Goal: Task Accomplishment & Management: Use online tool/utility

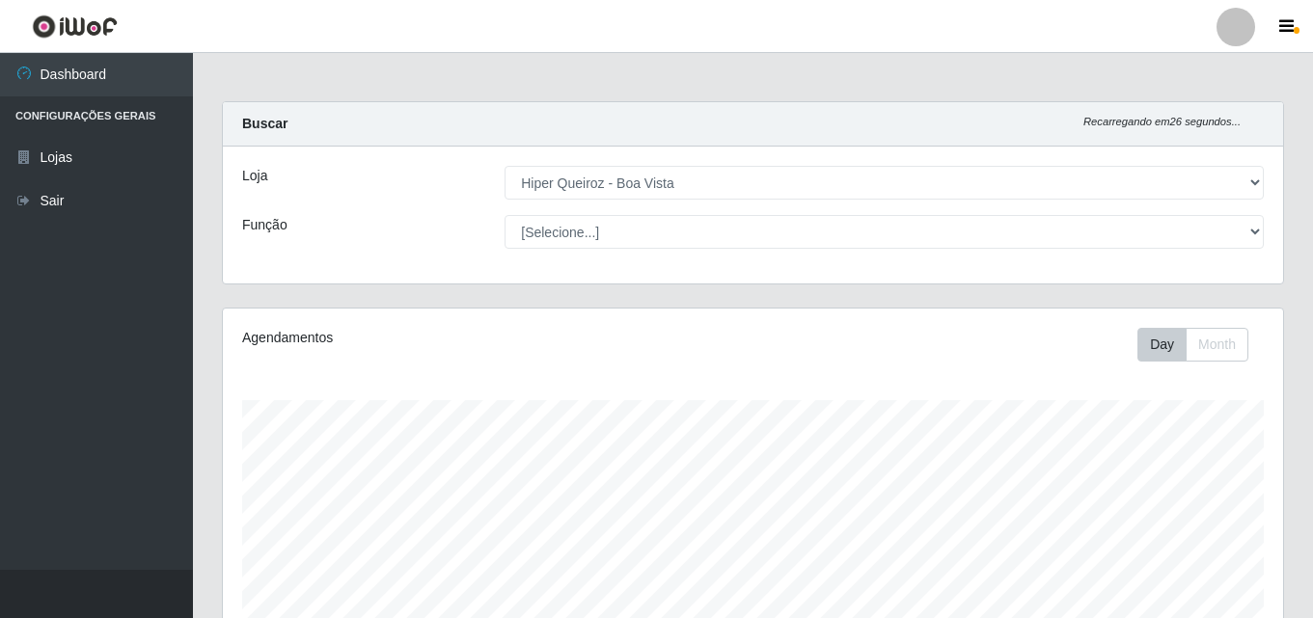
select select "514"
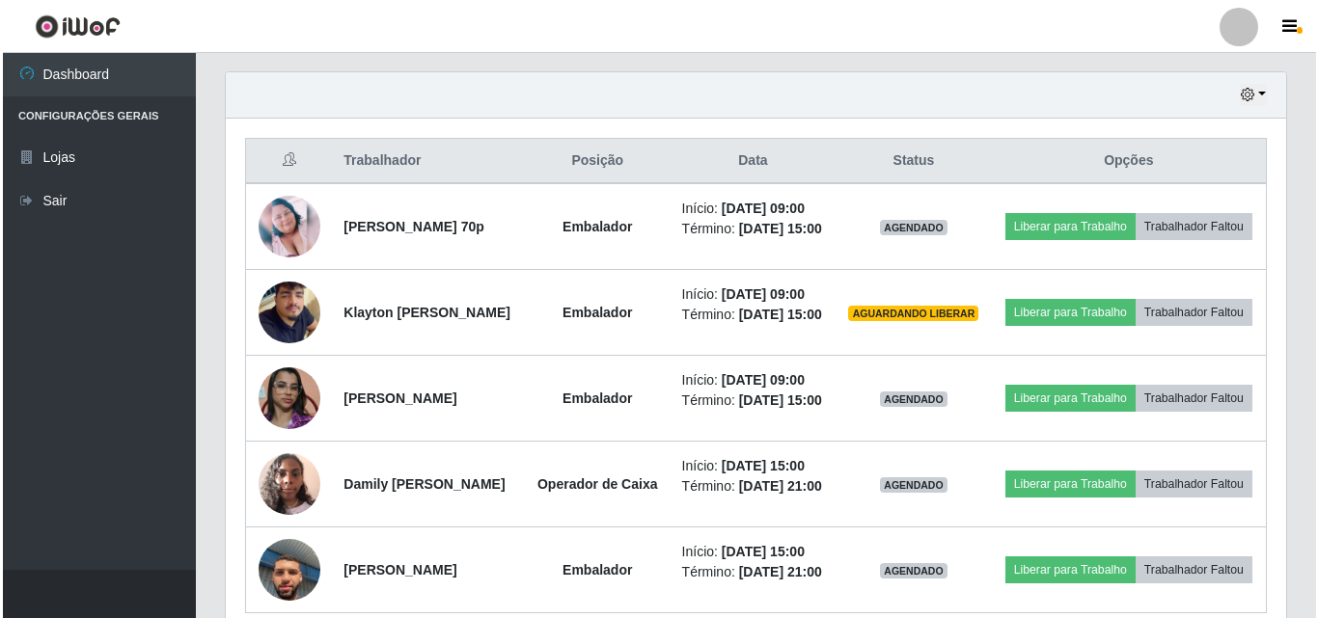
scroll to position [628, 0]
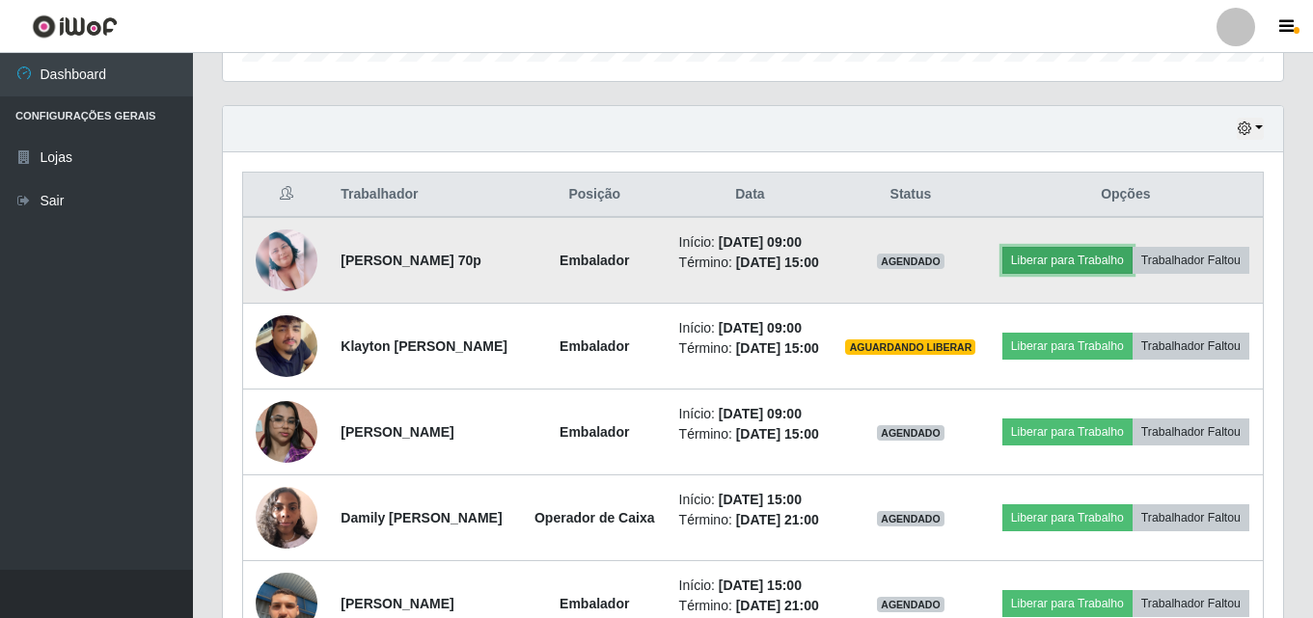
click at [1121, 259] on button "Liberar para Trabalho" at bounding box center [1067, 260] width 130 height 27
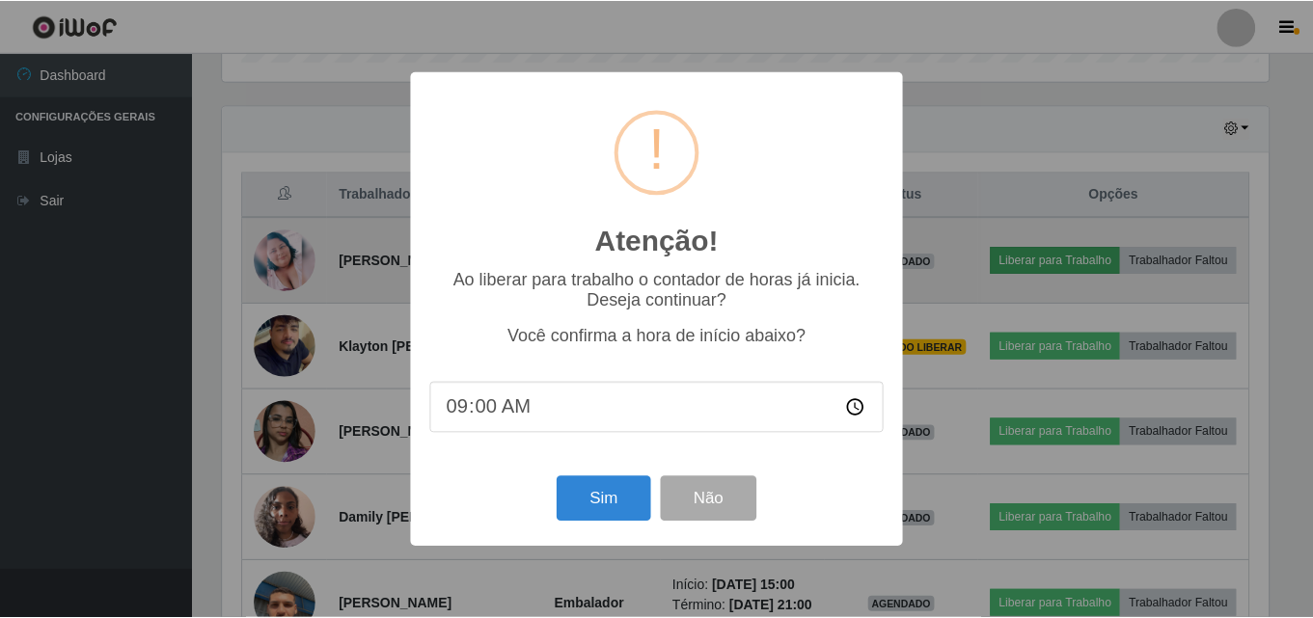
scroll to position [400, 1051]
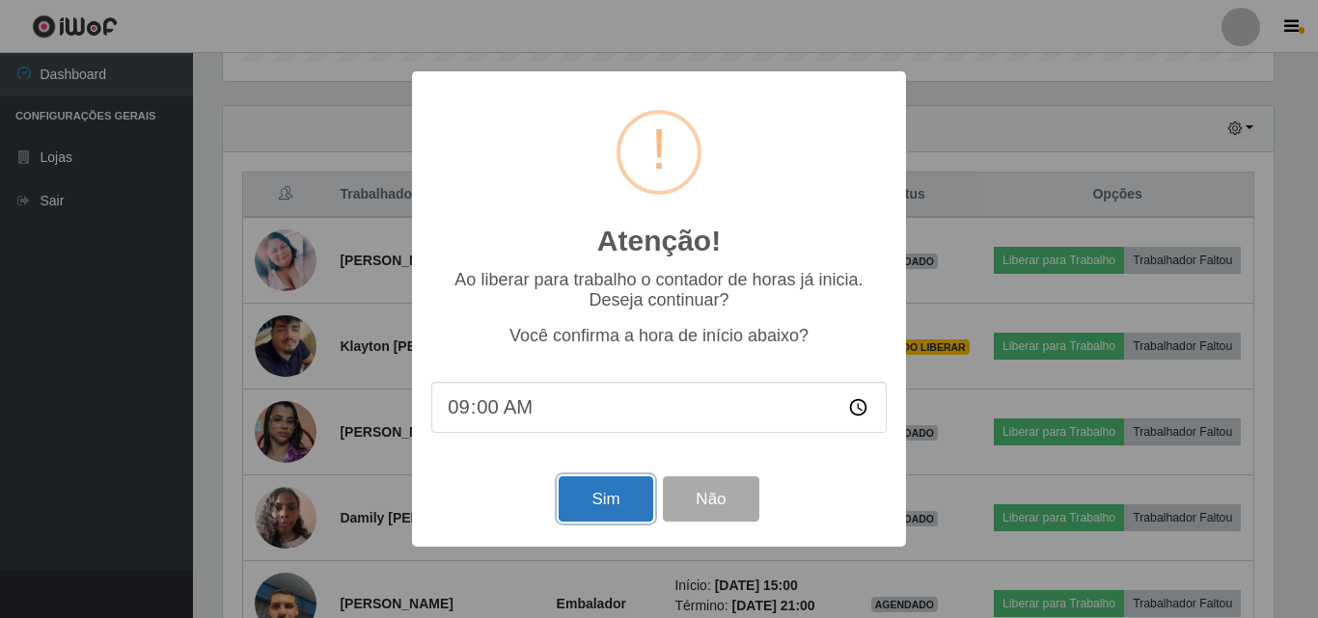
click at [612, 512] on button "Sim" at bounding box center [606, 499] width 94 height 45
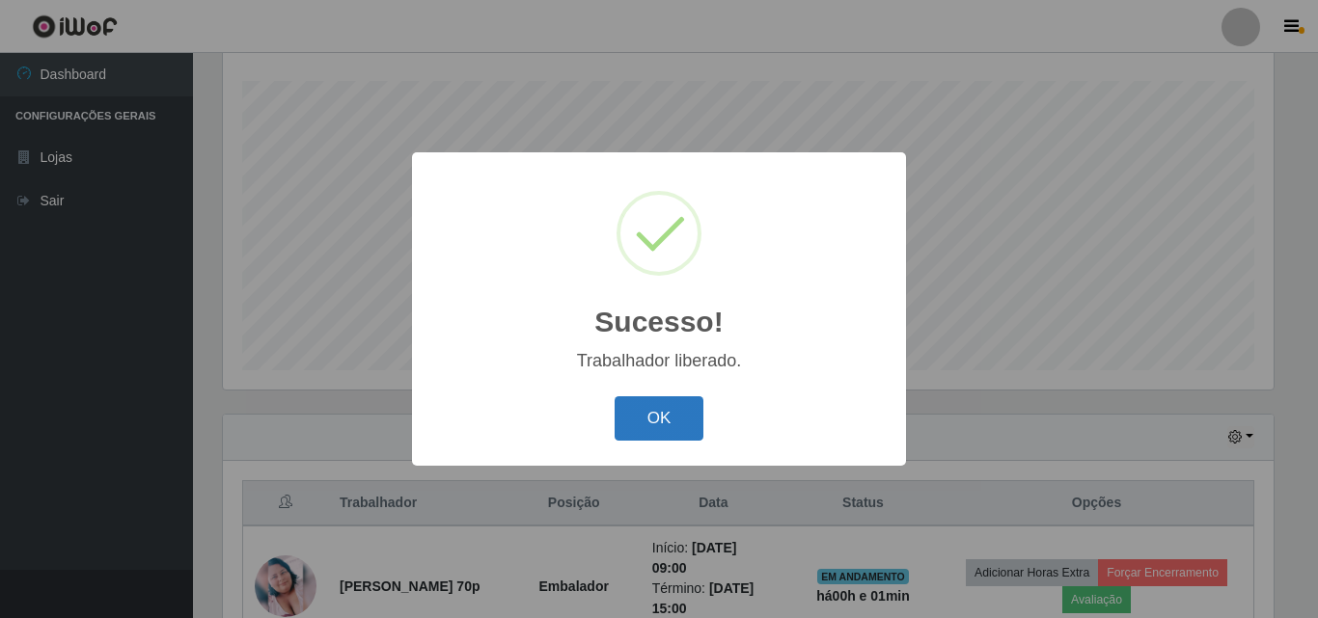
click at [644, 425] on button "OK" at bounding box center [660, 419] width 90 height 45
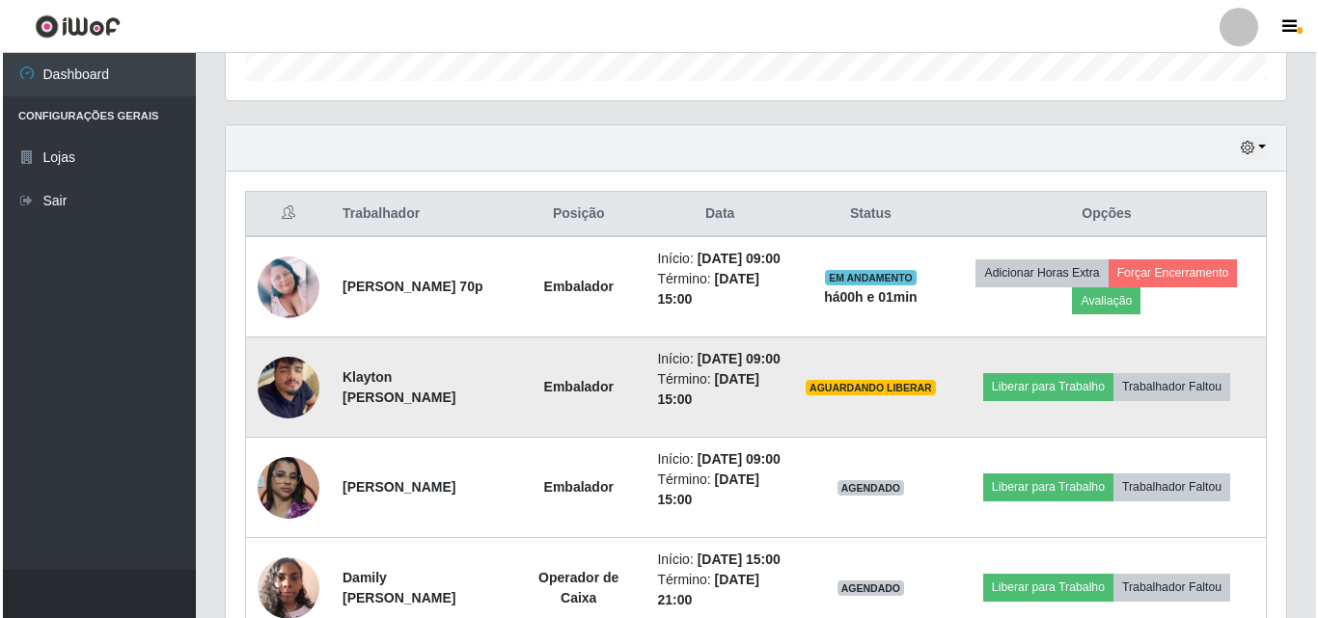
scroll to position [705, 0]
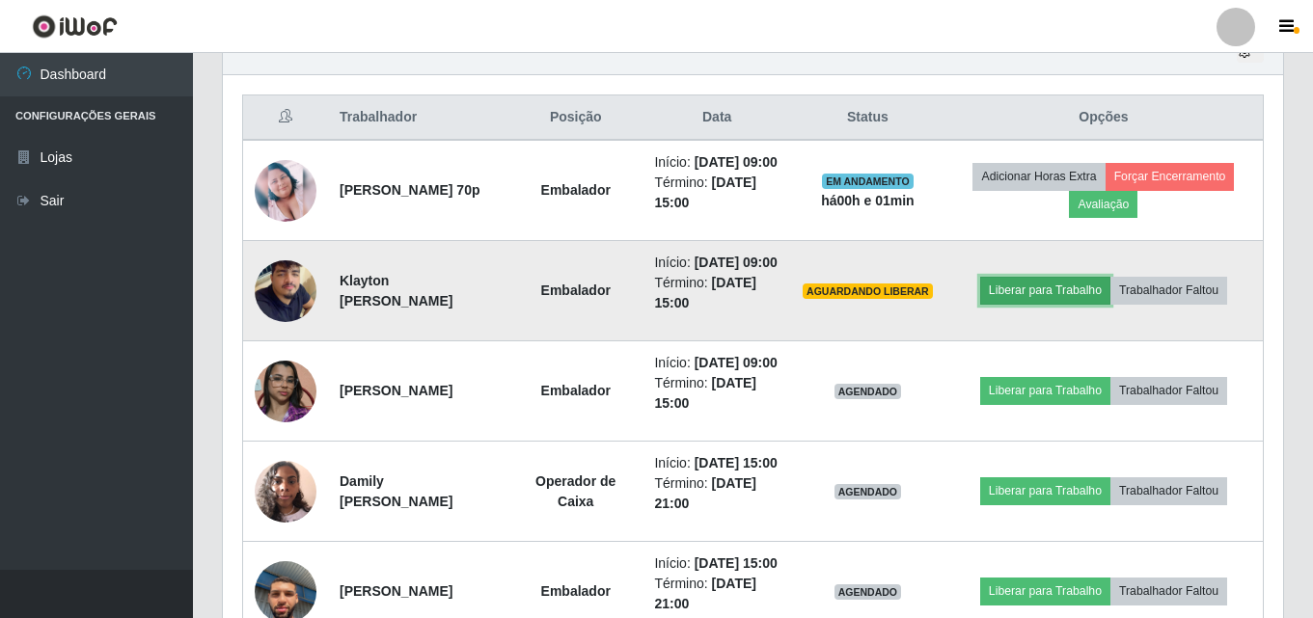
click at [1042, 304] on button "Liberar para Trabalho" at bounding box center [1045, 290] width 130 height 27
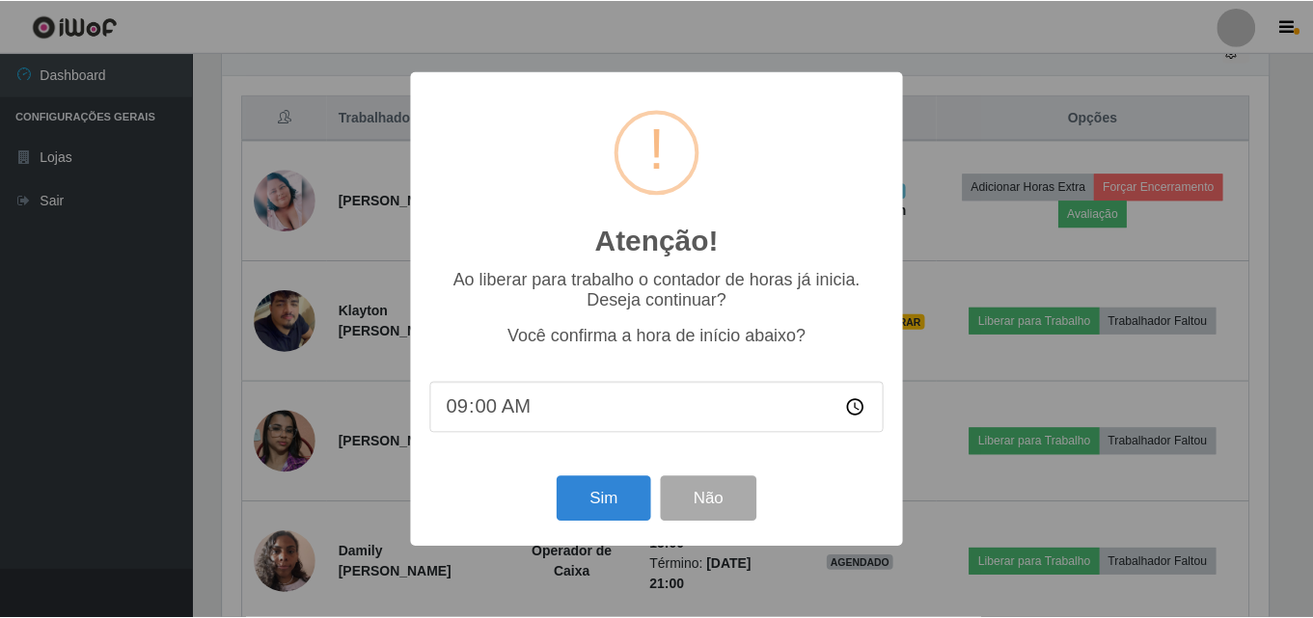
scroll to position [400, 1051]
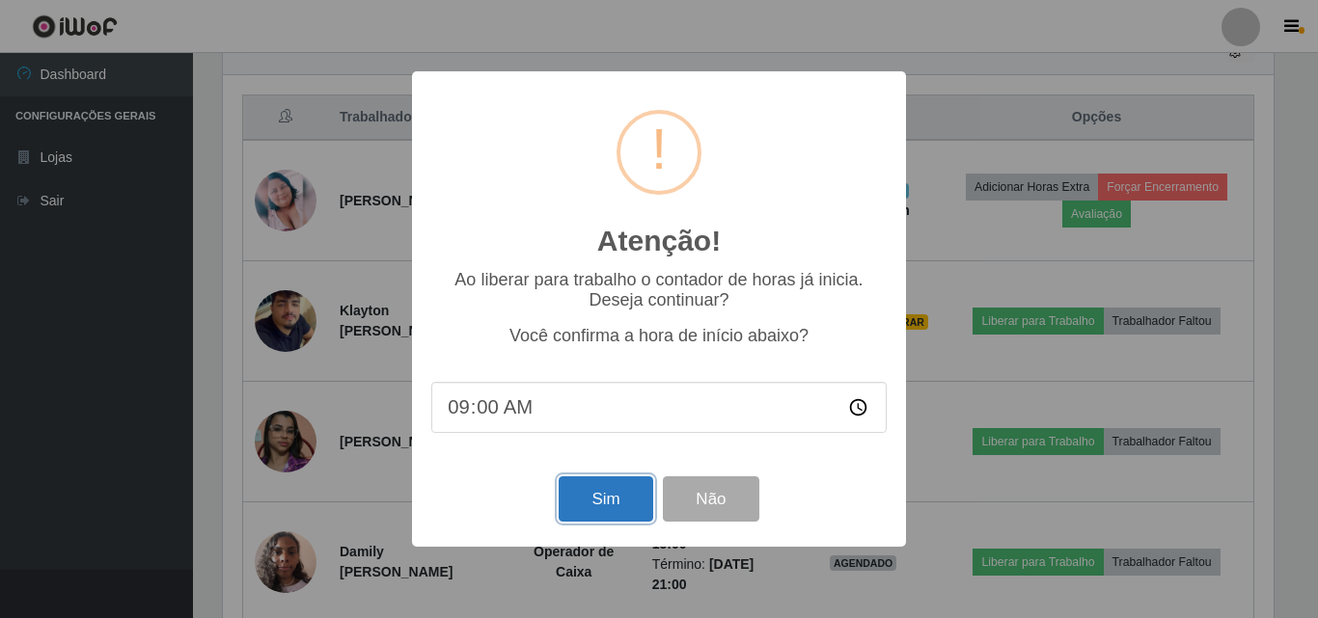
click at [626, 499] on button "Sim" at bounding box center [606, 499] width 94 height 45
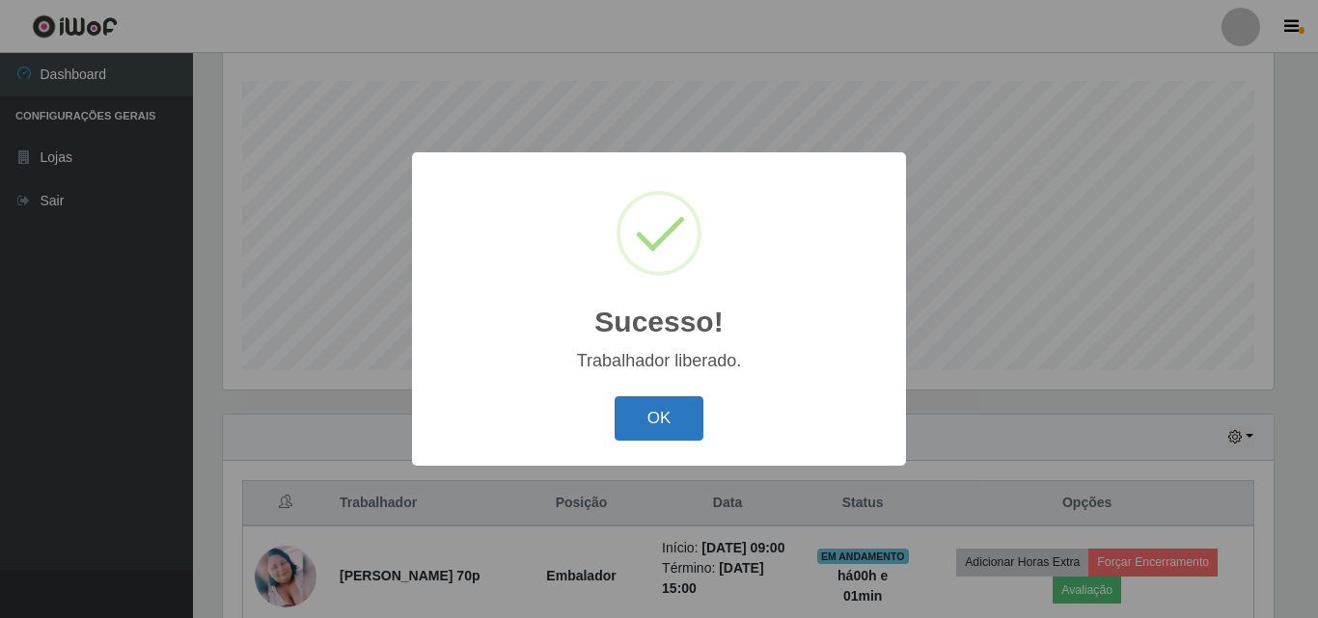
click at [671, 411] on button "OK" at bounding box center [660, 419] width 90 height 45
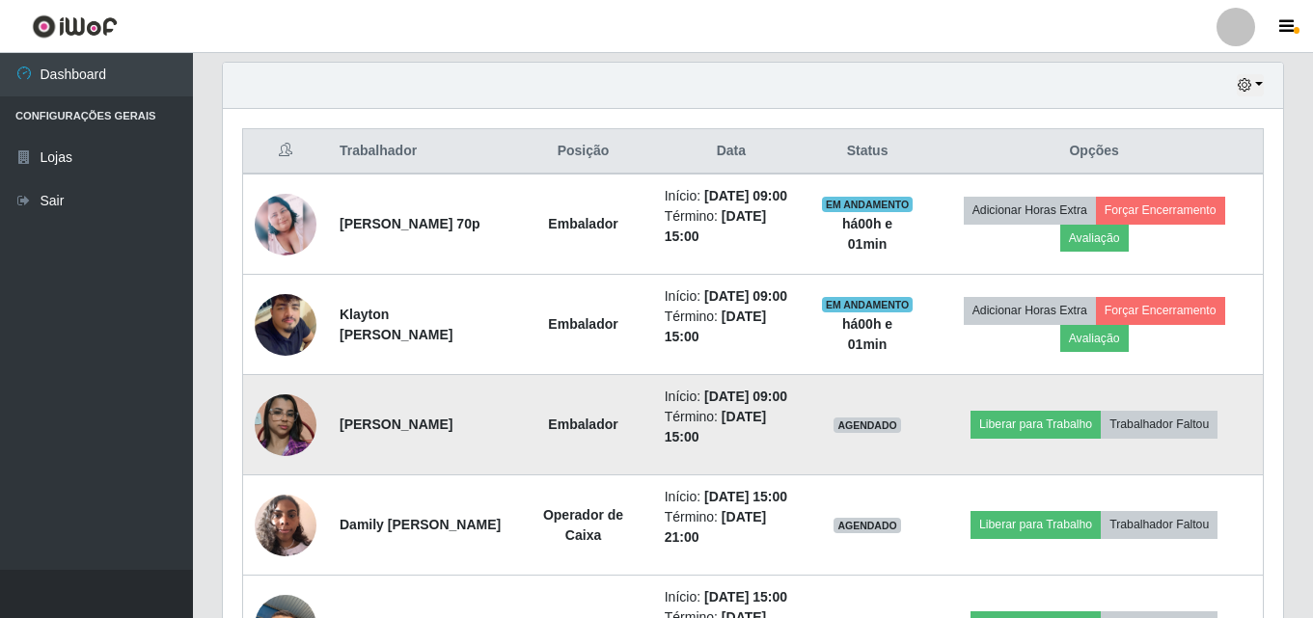
scroll to position [705, 0]
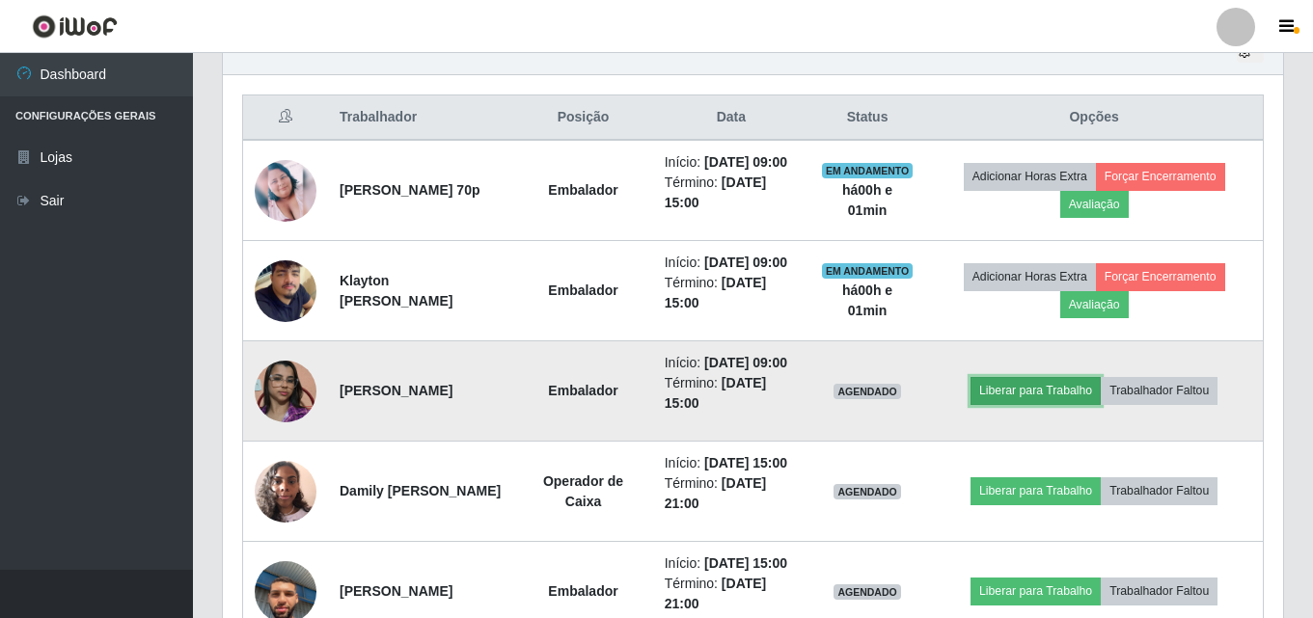
click at [1052, 404] on button "Liberar para Trabalho" at bounding box center [1036, 390] width 130 height 27
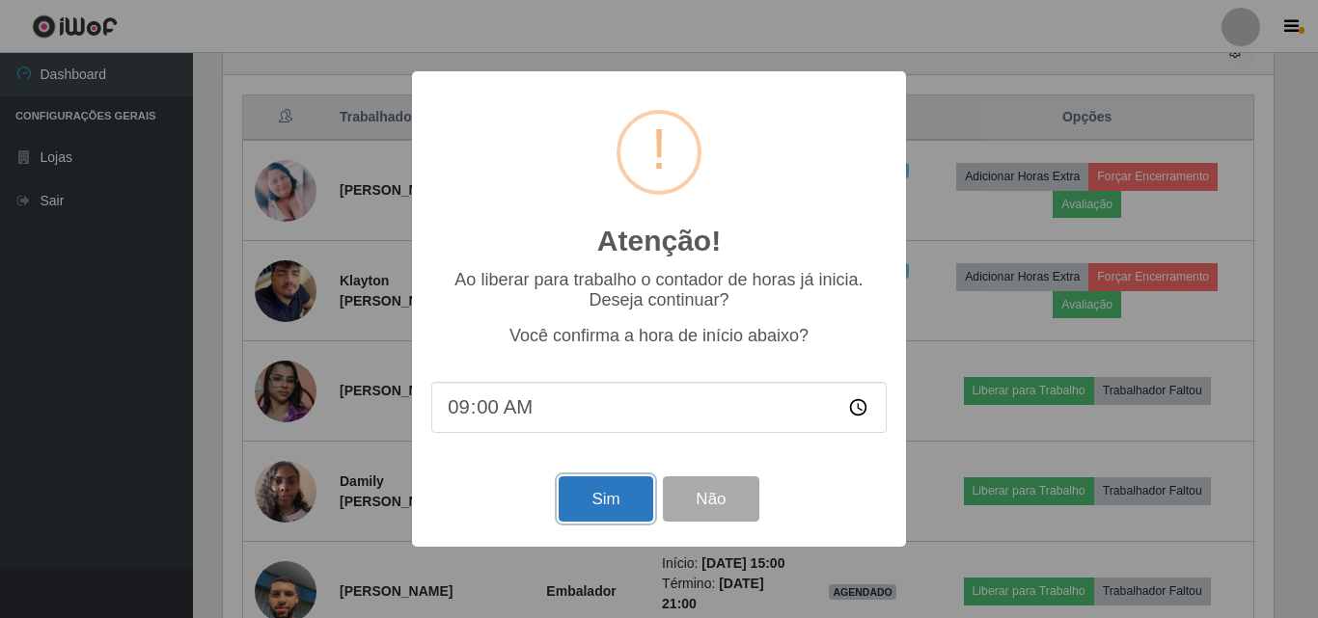
click at [593, 512] on button "Sim" at bounding box center [606, 499] width 94 height 45
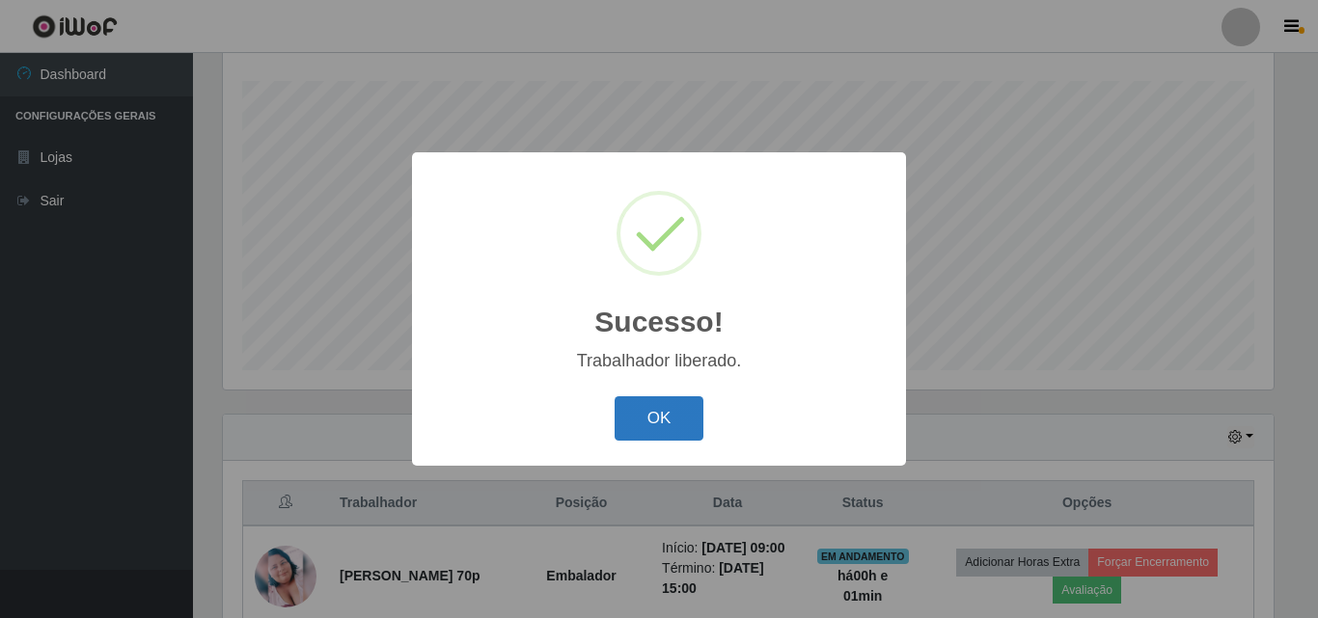
click at [658, 412] on button "OK" at bounding box center [660, 419] width 90 height 45
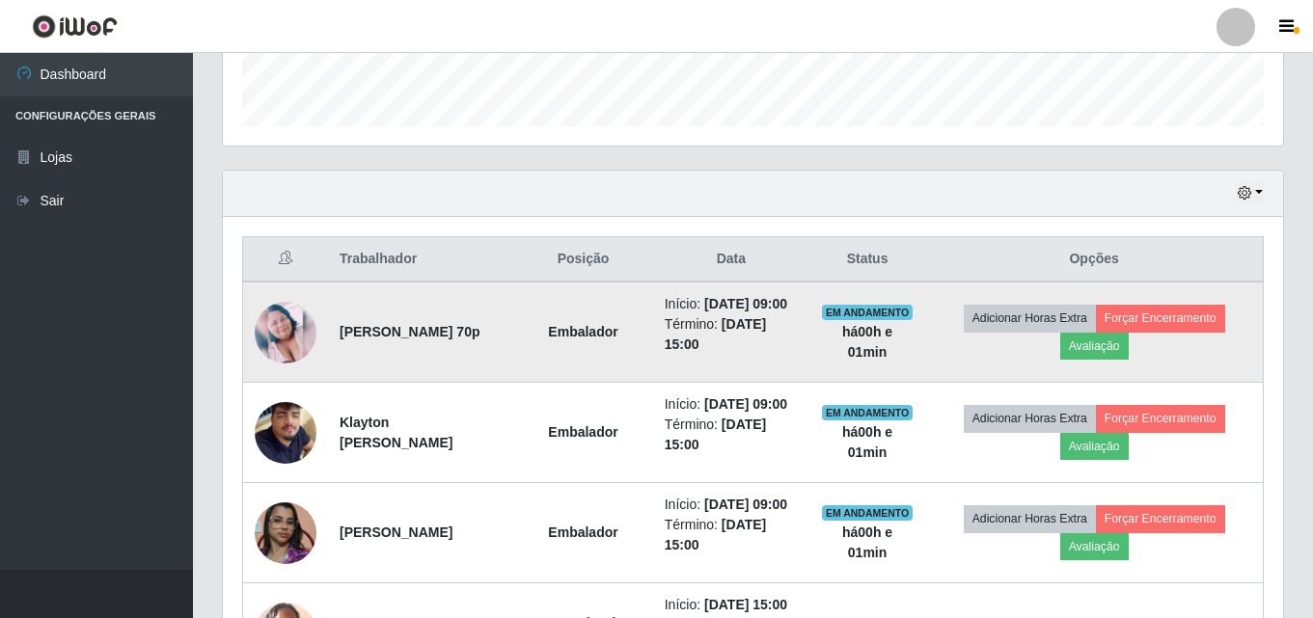
scroll to position [0, 0]
